Goal: Communication & Community: Ask a question

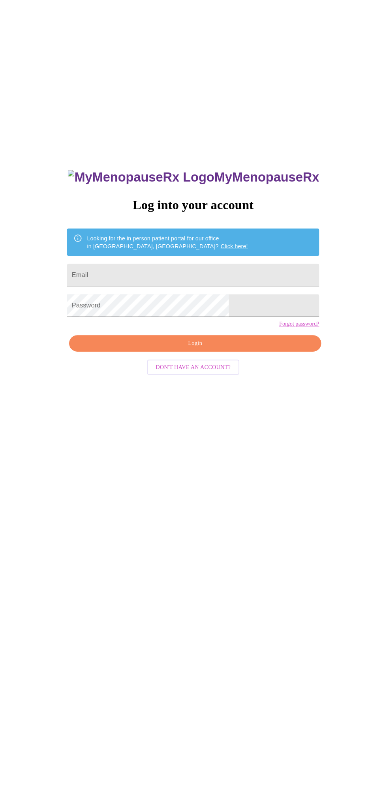
scroll to position [4, 0]
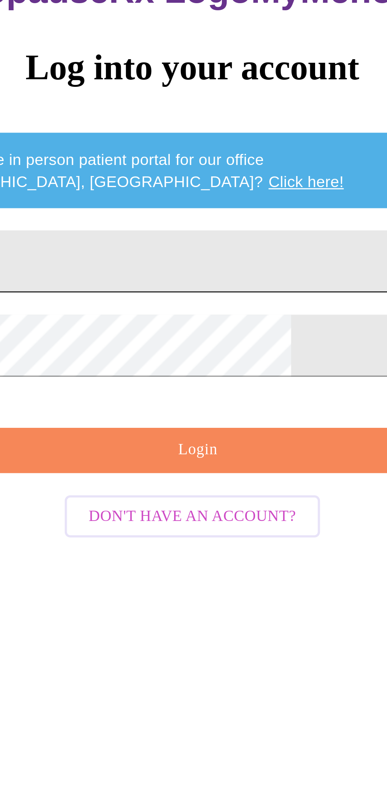
click at [210, 284] on input "Email" at bounding box center [193, 275] width 248 height 22
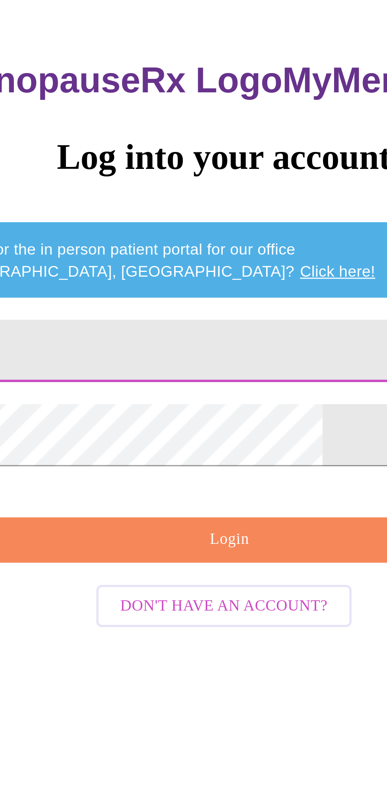
type input "[EMAIL_ADDRESS][DOMAIN_NAME]"
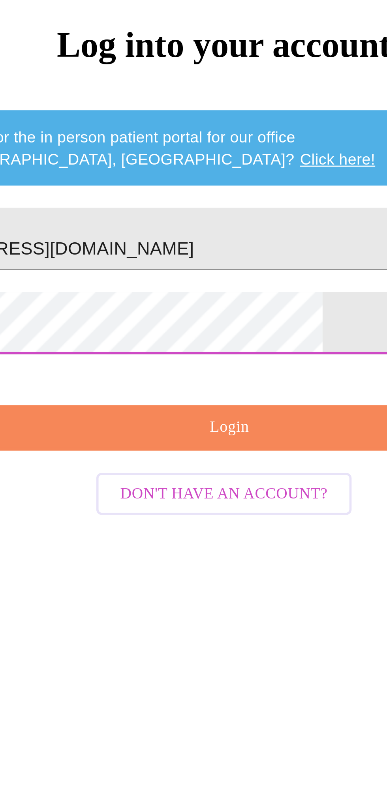
click at [198, 347] on span "Login" at bounding box center [196, 343] width 230 height 10
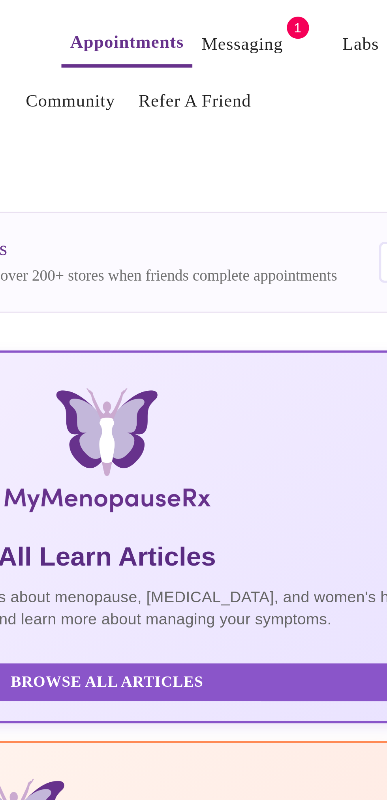
click at [238, 10] on link "Messaging" at bounding box center [241, 15] width 29 height 11
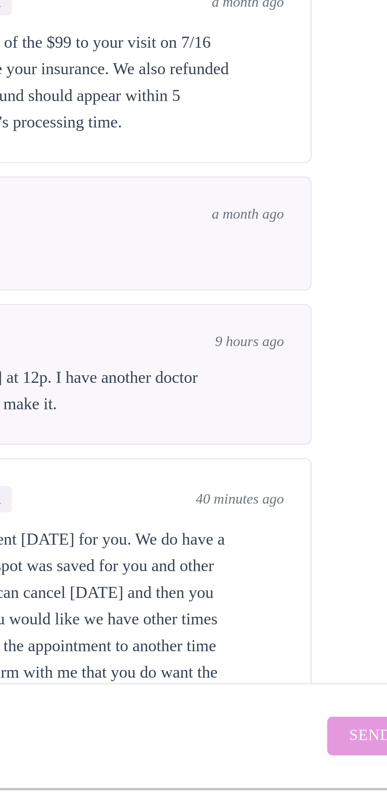
scroll to position [39, 0]
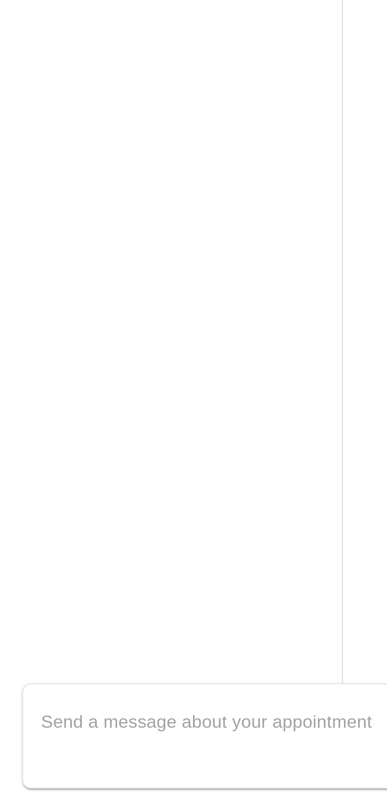
click at [80, 768] on textarea "Send a message about your appointment" at bounding box center [189, 777] width 349 height 25
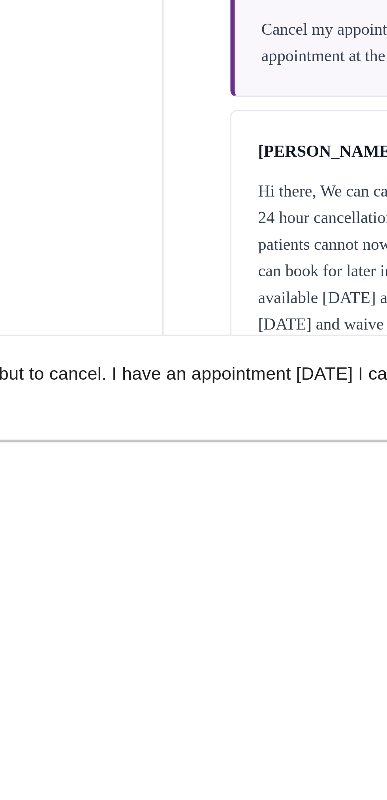
click at [190, 765] on textarea "I have no choice but to cancel. I have an appointment today I cant" at bounding box center [189, 777] width 349 height 25
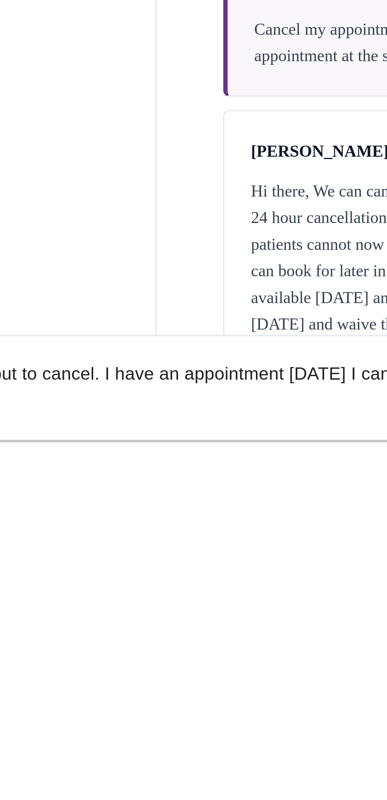
click at [191, 767] on textarea "I have no choice but to cancel. I have an appointment today I can't" at bounding box center [189, 777] width 349 height 25
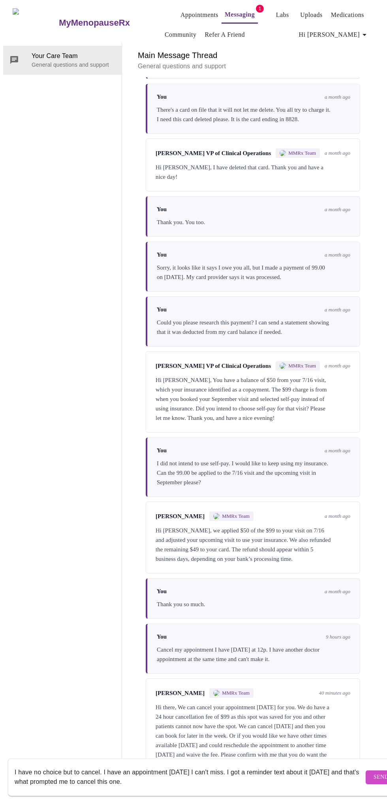
type textarea "I have no choice but to cancel. I have an appointment today I can't miss. I got…"
click at [374, 773] on span "Send" at bounding box center [381, 778] width 15 height 10
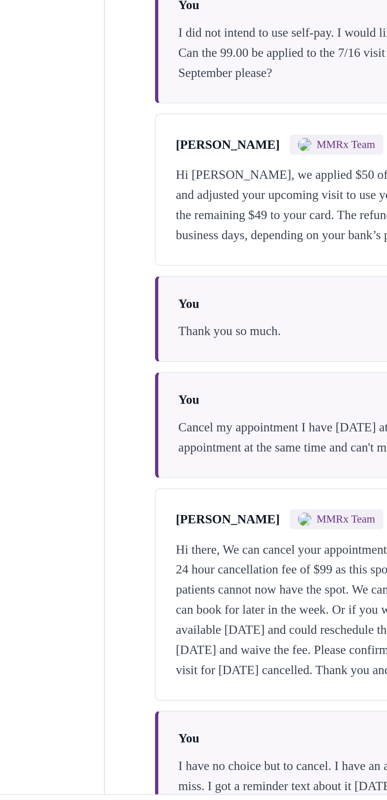
scroll to position [0, 0]
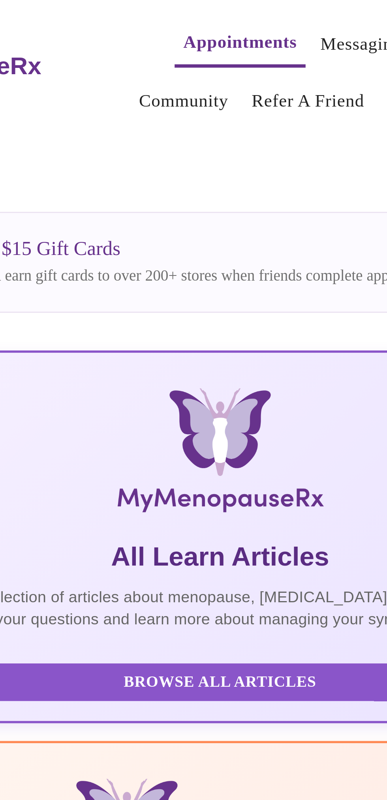
click at [229, 11] on link "Messaging" at bounding box center [243, 15] width 29 height 11
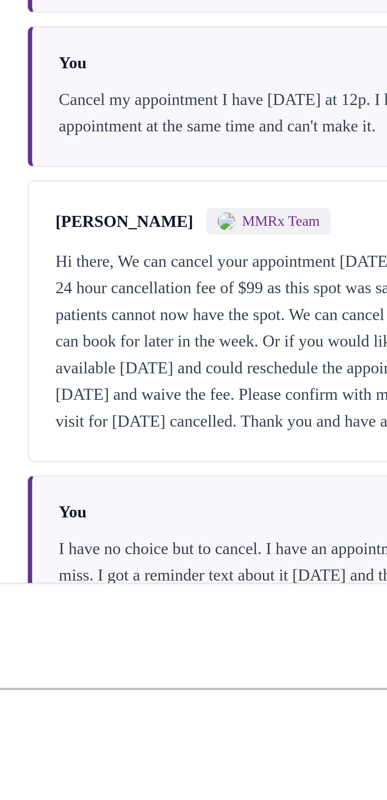
scroll to position [1382, 0]
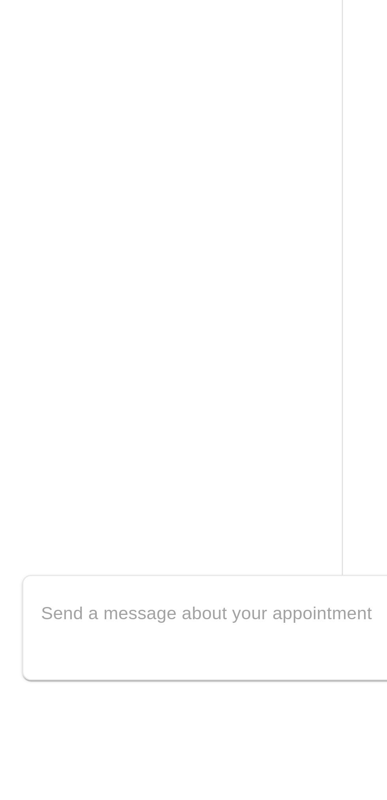
click at [59, 790] on textarea "Send a message about your appointment" at bounding box center [189, 777] width 349 height 25
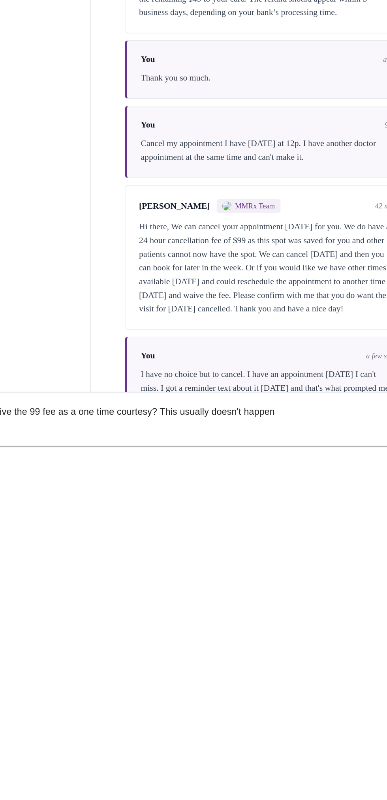
scroll to position [40, 0]
click at [274, 769] on textarea "You all can't waive the 99 fee as a one time courtesy? This usually doesn't hap…" at bounding box center [189, 777] width 349 height 25
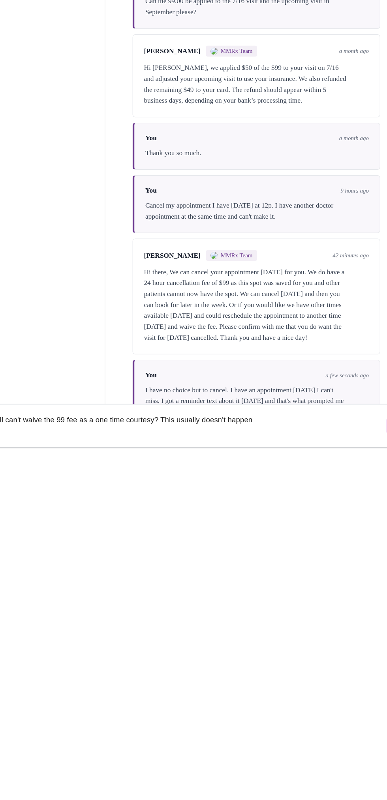
scroll to position [39, 0]
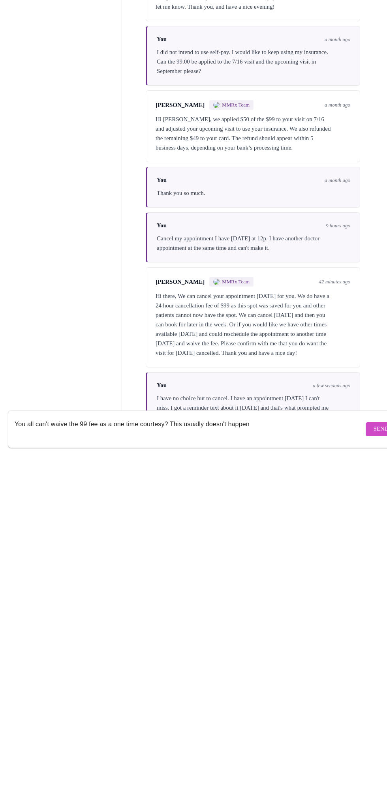
type textarea "You all can't waive the 99 fee as a one time courtesy? This usually doesn't hap…"
click at [374, 773] on span "Send" at bounding box center [381, 778] width 15 height 10
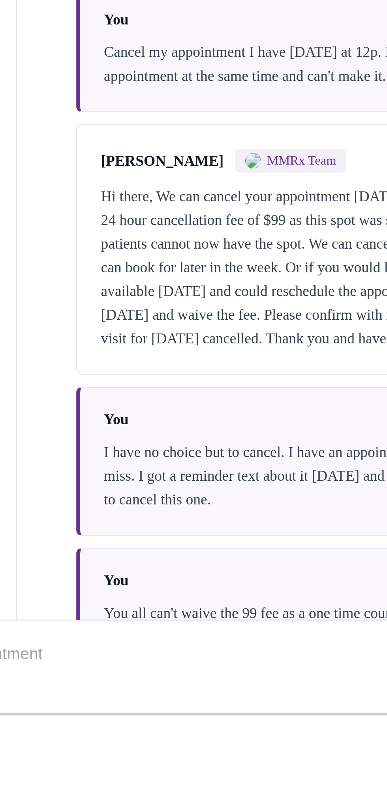
scroll to position [0, 0]
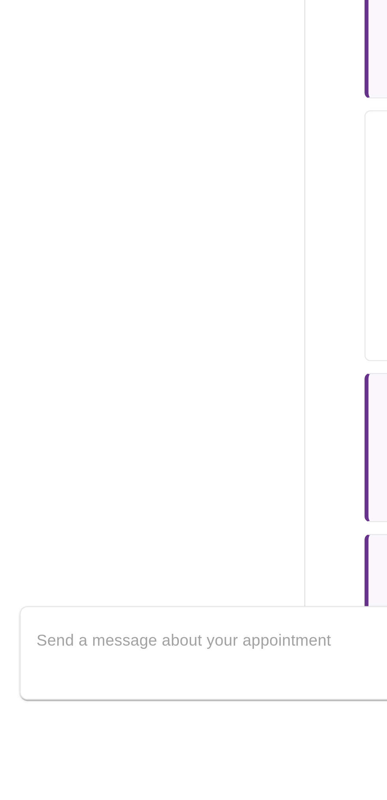
click at [75, 790] on textarea "Send a message about your appointment" at bounding box center [189, 777] width 349 height 25
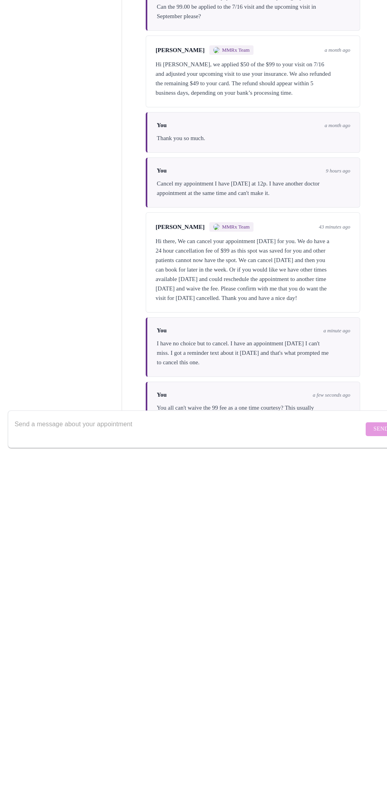
scroll to position [40, 0]
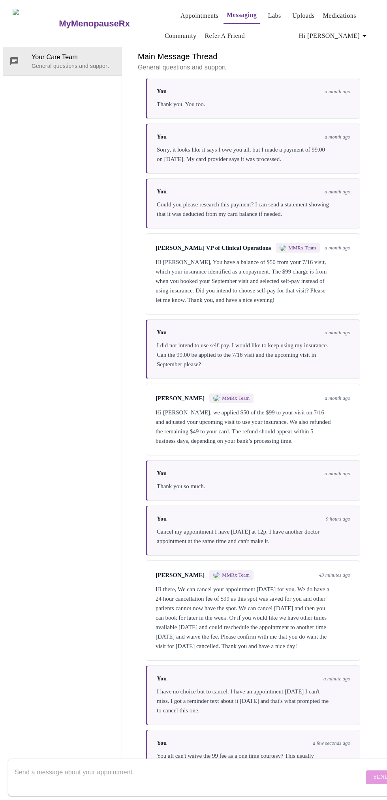
click at [151, 767] on textarea "Send a message about your appointment" at bounding box center [189, 777] width 349 height 25
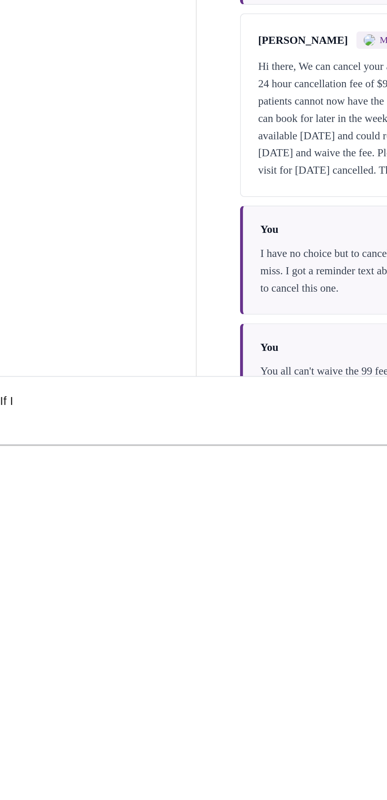
type textarea "If"
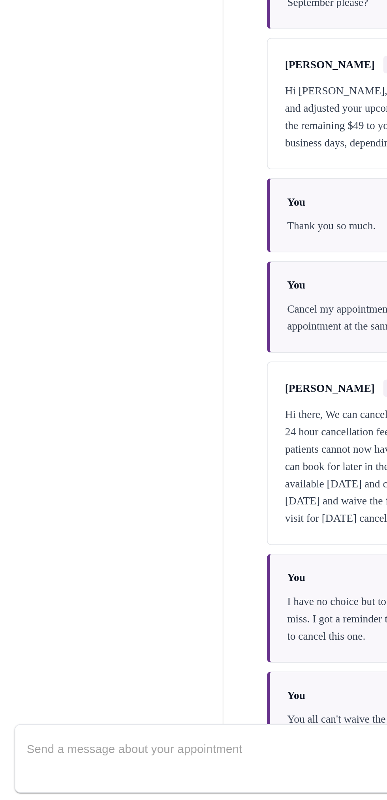
click at [118, 769] on textarea "Send a message about your appointment" at bounding box center [189, 777] width 349 height 25
click at [109, 777] on textarea "Send a message about your appointment" at bounding box center [189, 777] width 349 height 25
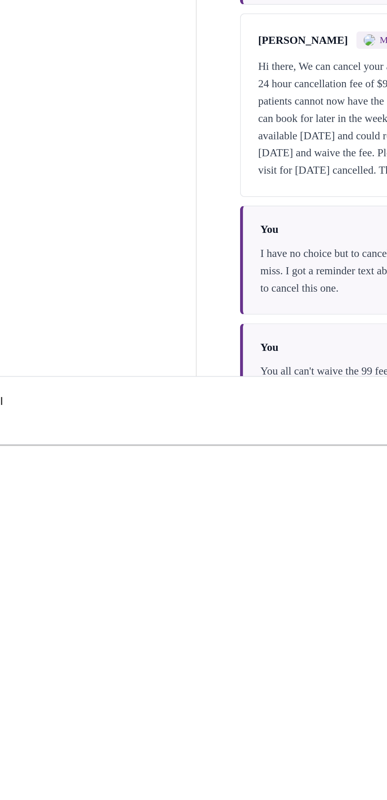
type textarea "I"
type textarea "Both"
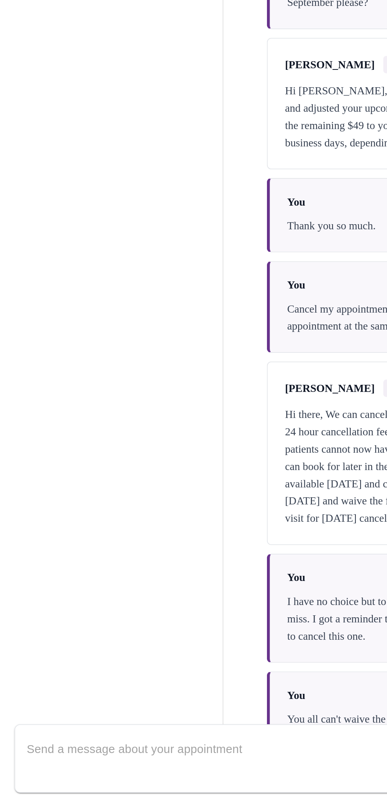
click at [103, 768] on textarea "Send a message about your appointment" at bounding box center [189, 777] width 349 height 25
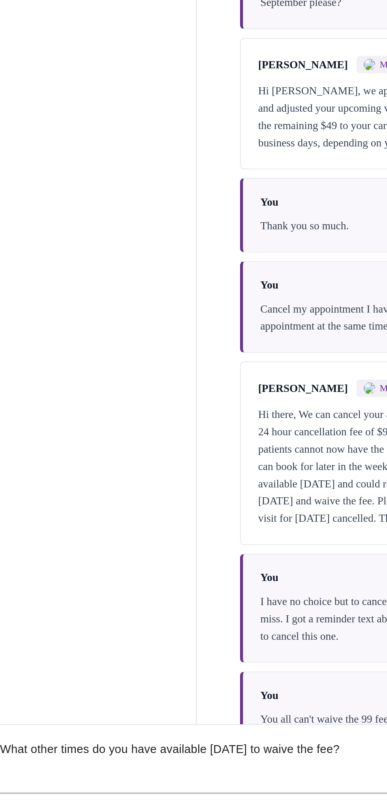
click at [204, 765] on textarea "What other times do you have available today to waive the fee?" at bounding box center [189, 777] width 349 height 25
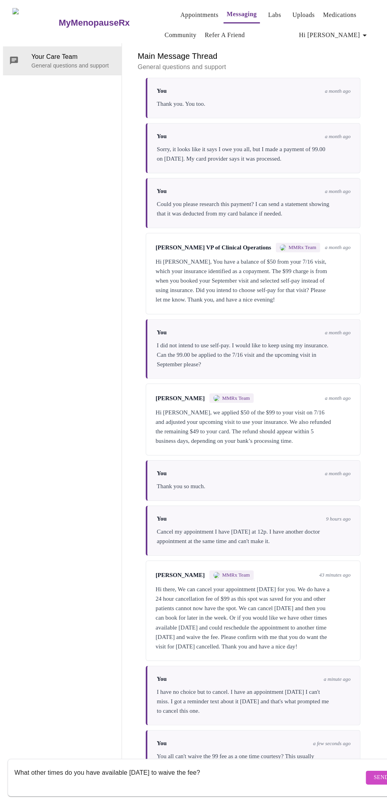
type textarea "What other times do you have available today to waive the fee?"
click at [374, 773] on span "Send" at bounding box center [381, 778] width 15 height 10
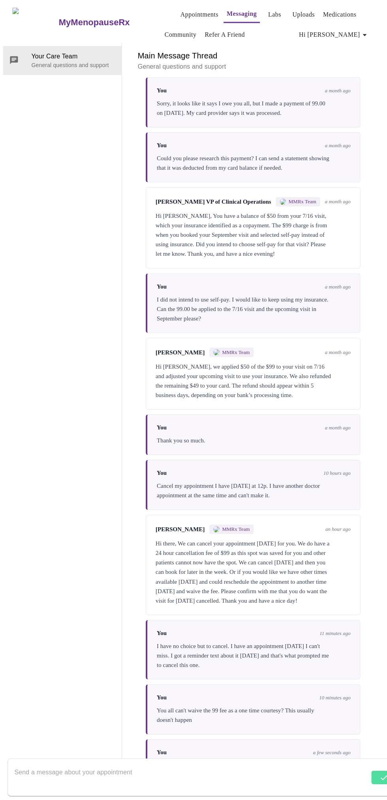
scroll to position [1486, 0]
click at [214, 766] on textarea "Send a message about your appointment" at bounding box center [189, 777] width 349 height 25
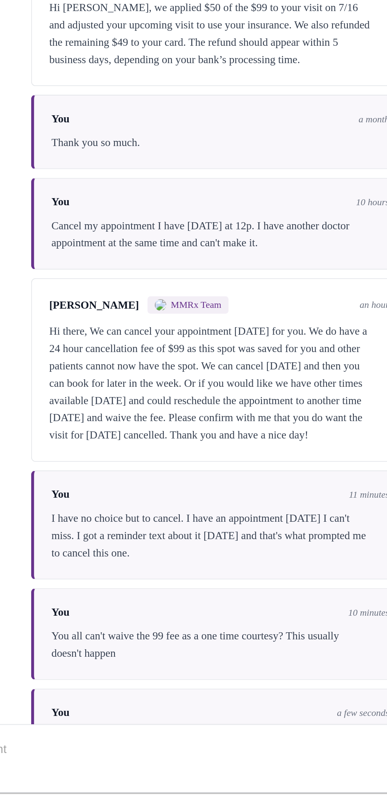
scroll to position [36, 0]
